Goal: Task Accomplishment & Management: Use online tool/utility

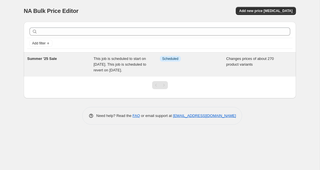
click at [99, 63] on span "This job is scheduled to start on [DATE]. This job is scheduled to revert on [D…" at bounding box center [120, 64] width 53 height 16
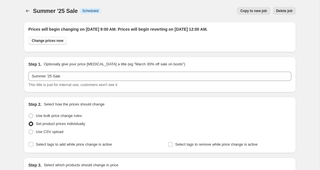
click at [43, 41] on span "Change prices now" at bounding box center [48, 40] width 32 height 5
radio input "true"
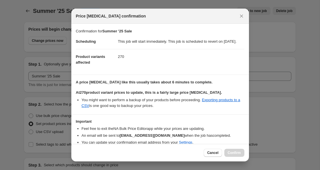
scroll to position [30, 0]
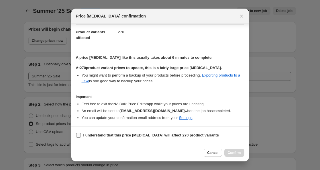
click at [78, 136] on input "I understand that this price change job will affect 270 product variants" at bounding box center [78, 135] width 5 height 5
checkbox input "true"
click at [233, 154] on span "Confirm" at bounding box center [234, 153] width 13 height 5
